Goal: Information Seeking & Learning: Learn about a topic

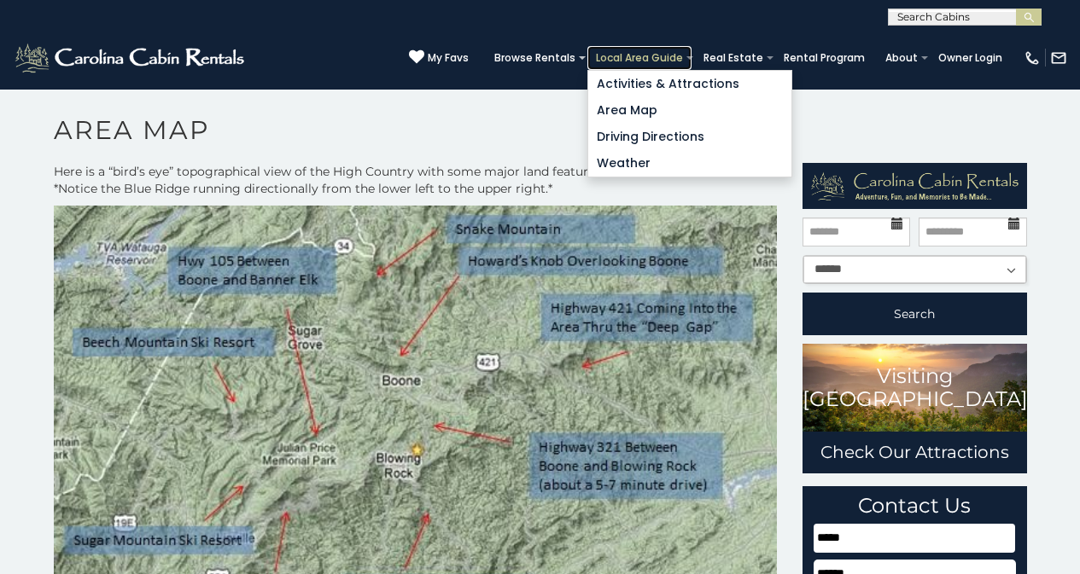
click at [661, 50] on link "Local Area Guide" at bounding box center [639, 58] width 104 height 24
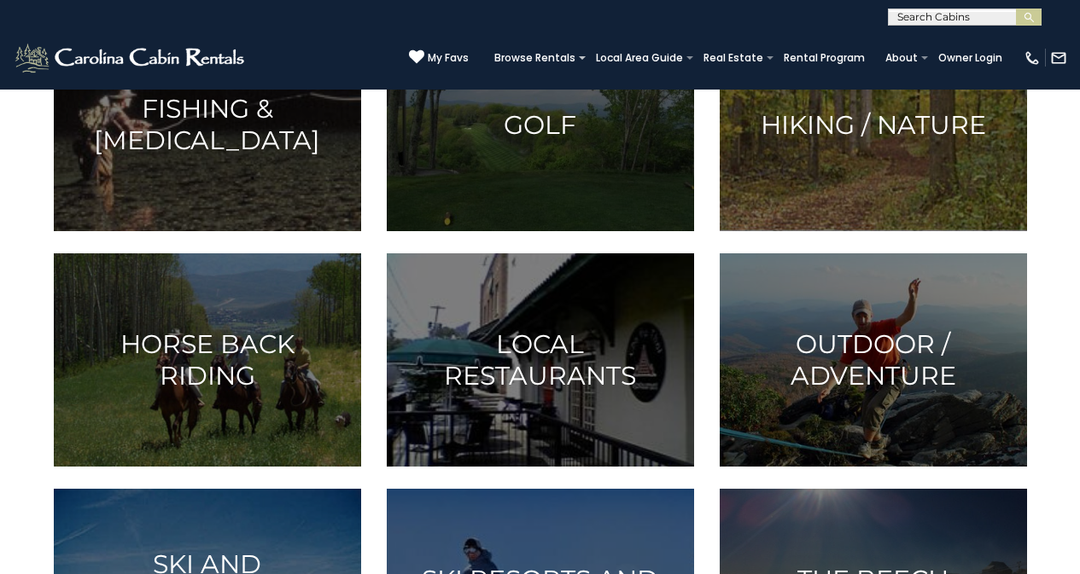
scroll to position [1004, 0]
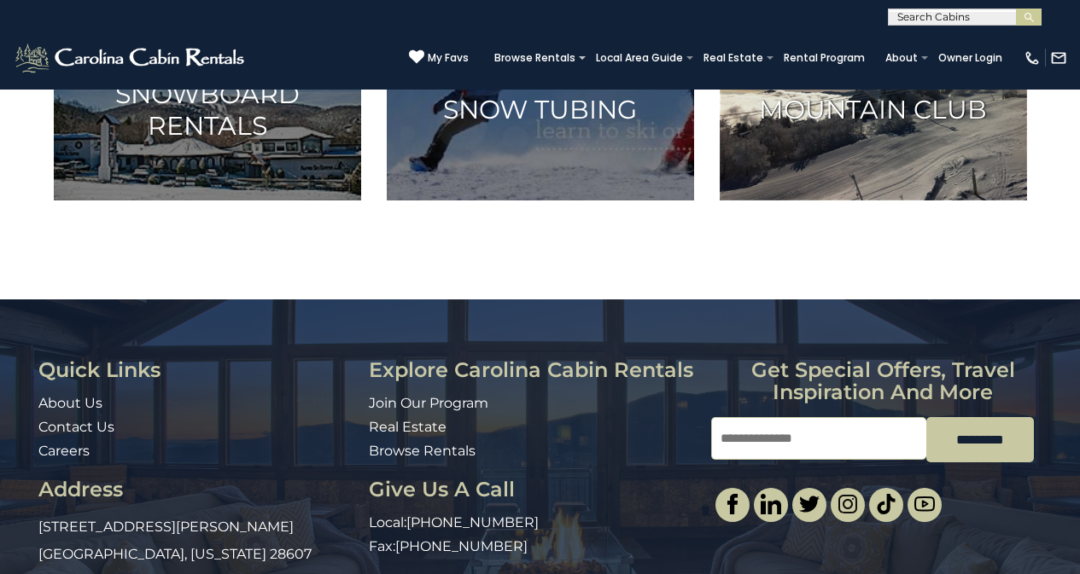
click at [752, 201] on img at bounding box center [873, 93] width 307 height 213
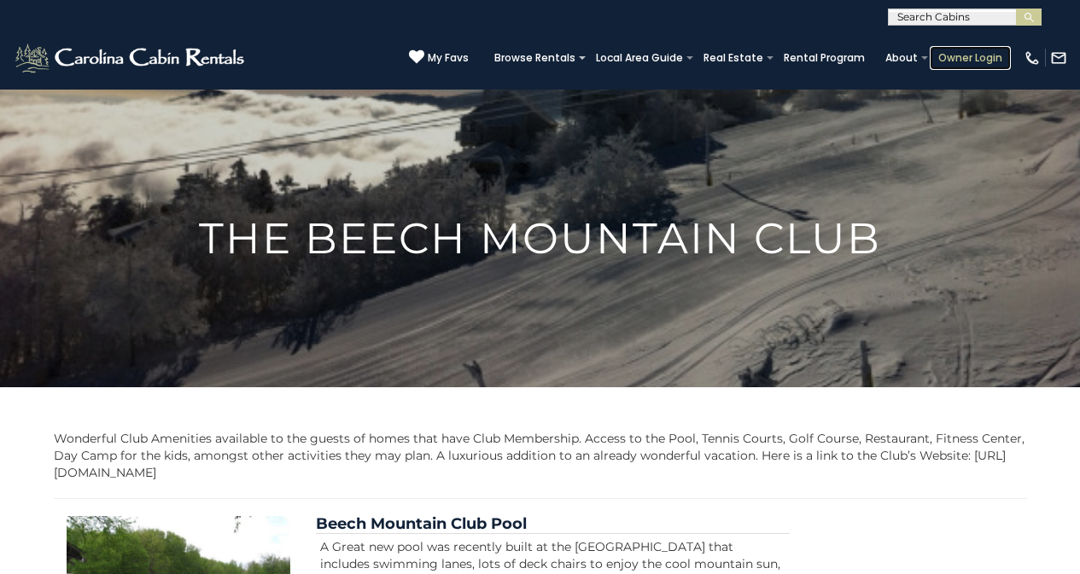
click at [951, 52] on link "Owner Login" at bounding box center [970, 58] width 81 height 24
